Goal: Task Accomplishment & Management: Manage account settings

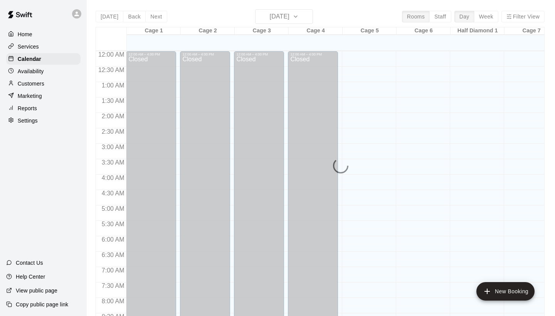
scroll to position [444, 0]
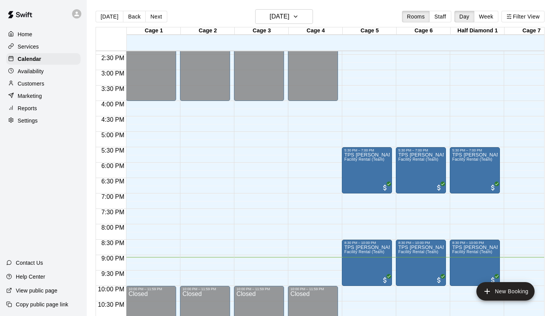
click at [44, 83] on p "Customers" at bounding box center [31, 84] width 27 height 8
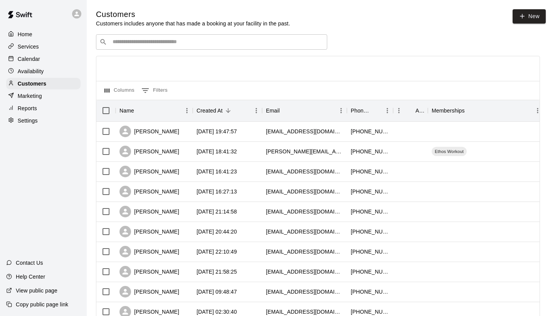
click at [156, 41] on input "Search customers by name or email" at bounding box center [217, 42] width 214 height 8
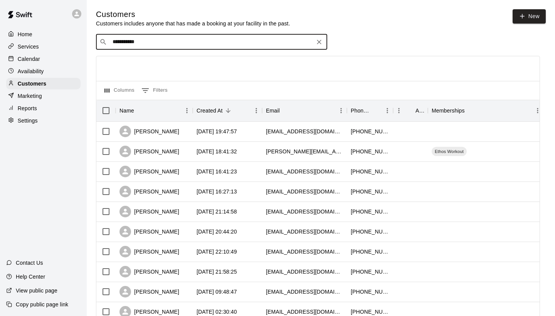
type input "**********"
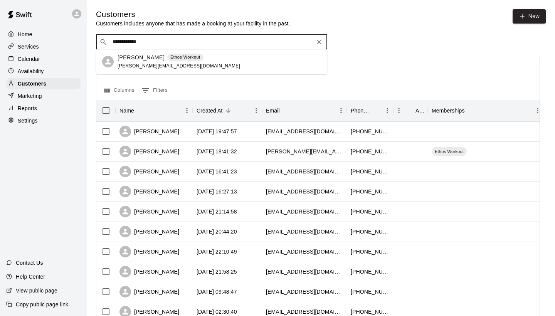
click at [151, 56] on p "[PERSON_NAME]" at bounding box center [141, 58] width 47 height 8
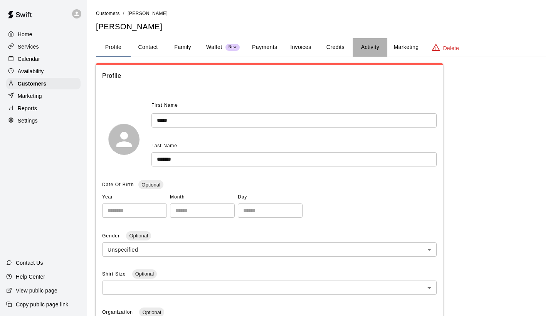
click at [366, 45] on button "Activity" at bounding box center [370, 47] width 35 height 19
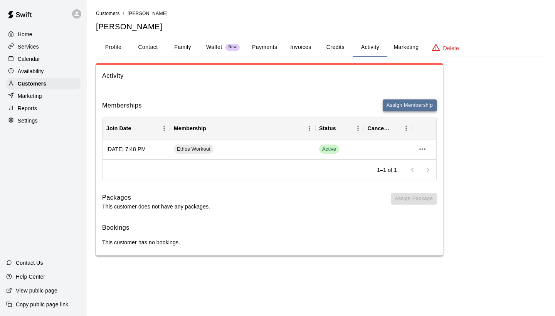
click at [404, 104] on button "Assign Membership" at bounding box center [410, 106] width 54 height 12
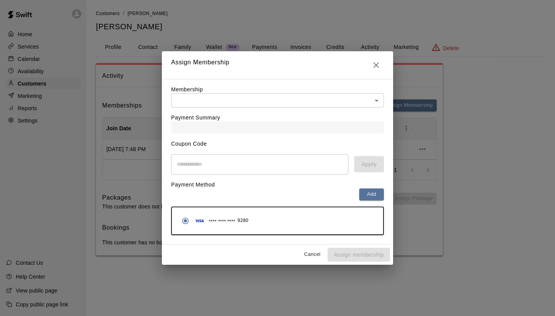
click at [376, 100] on body "Home Services Calendar Availability Customers Marketing Reports Settings Contac…" at bounding box center [277, 135] width 555 height 271
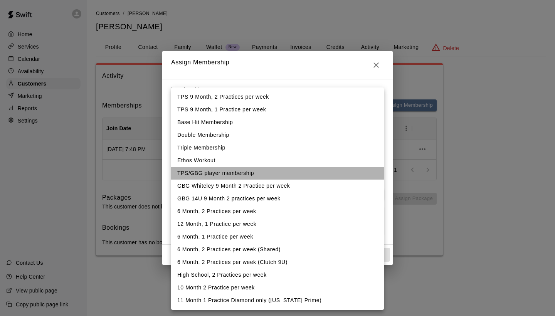
click at [253, 171] on li "TPS/GBG player membership" at bounding box center [277, 173] width 213 height 13
type input "**********"
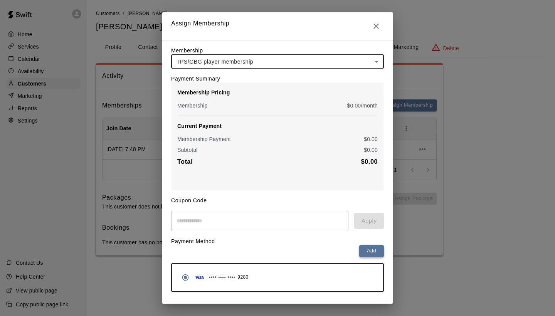
click at [376, 251] on button "Add" at bounding box center [371, 251] width 25 height 12
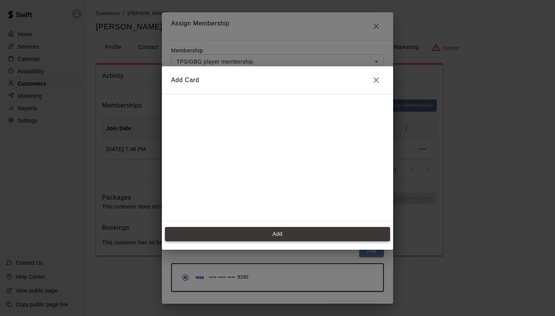
click at [291, 236] on button "Add" at bounding box center [277, 234] width 225 height 14
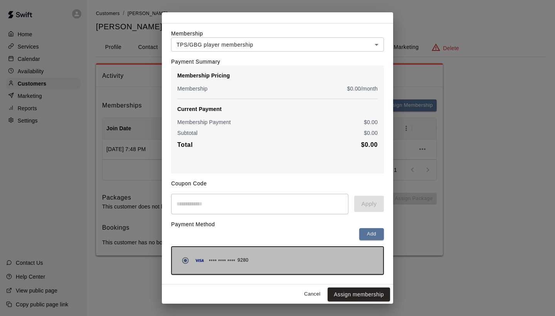
click at [285, 265] on div "**** **** **** 9280" at bounding box center [277, 260] width 199 height 15
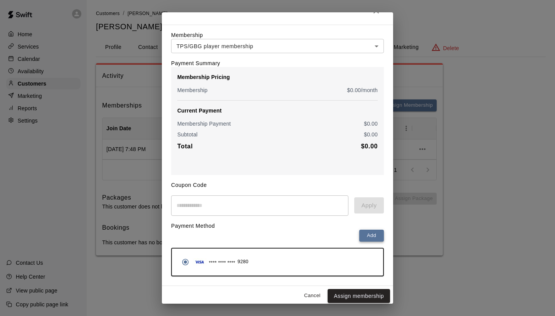
click at [376, 238] on button "Add" at bounding box center [371, 236] width 25 height 12
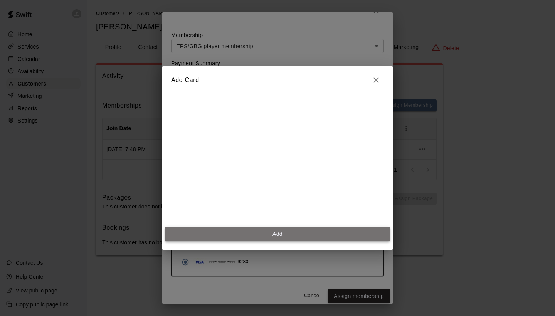
click at [290, 233] on button "Add" at bounding box center [277, 234] width 225 height 14
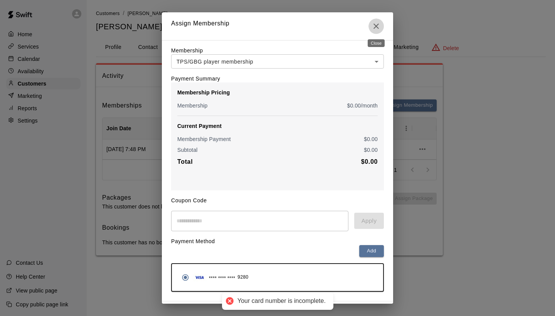
click at [377, 26] on icon "Close" at bounding box center [376, 26] width 9 height 9
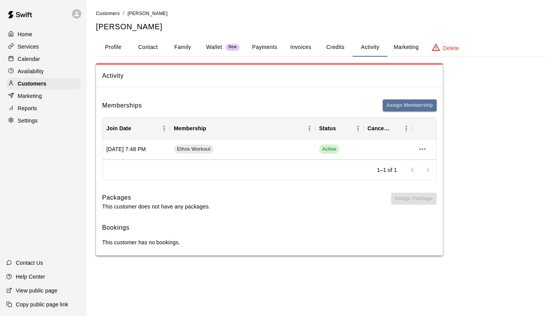
click at [17, 34] on div at bounding box center [13, 34] width 10 height 7
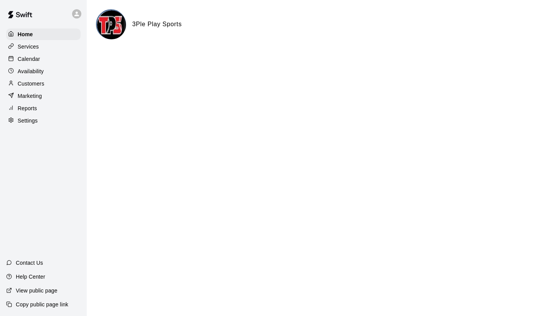
click at [34, 44] on p "Services" at bounding box center [28, 47] width 21 height 8
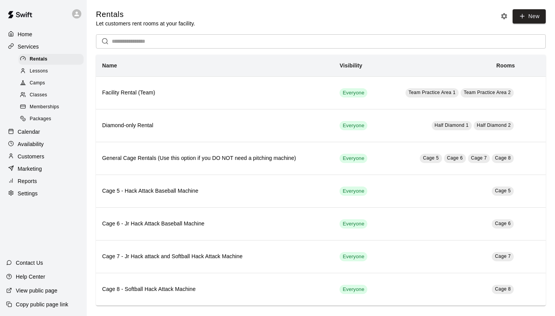
click at [35, 37] on div "Home" at bounding box center [43, 35] width 74 height 12
